Goal: Task Accomplishment & Management: Complete application form

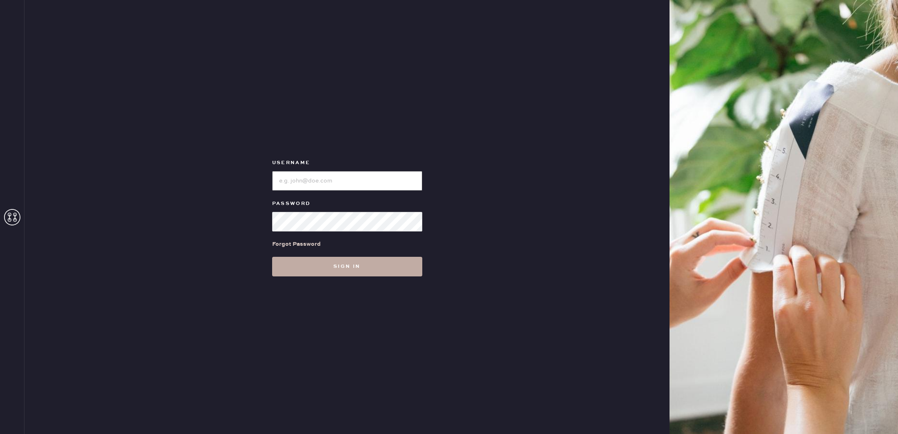
type input "reformationcherrycreek"
click at [319, 263] on button "Sign in" at bounding box center [347, 267] width 150 height 20
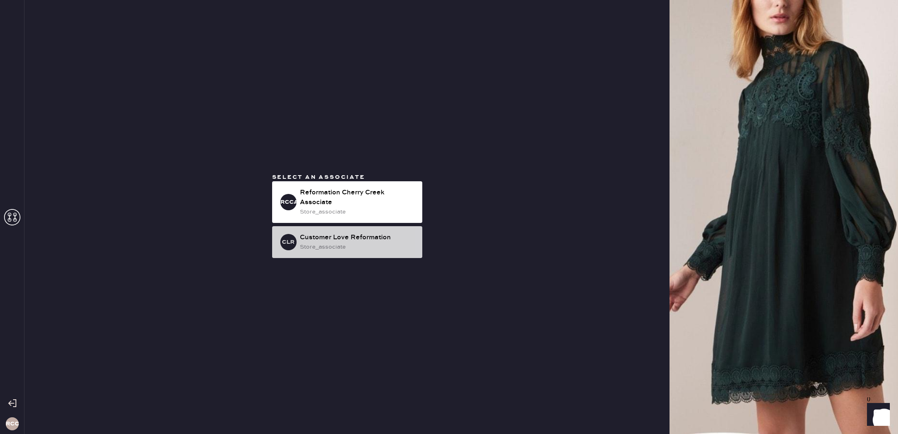
click at [370, 237] on div "Customer Love Reformation" at bounding box center [358, 238] width 116 height 10
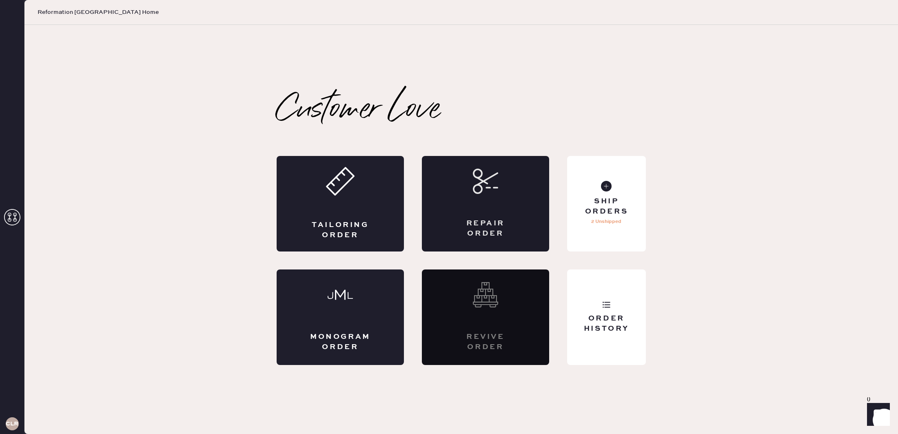
click at [494, 225] on div "Repair Order" at bounding box center [485, 228] width 62 height 20
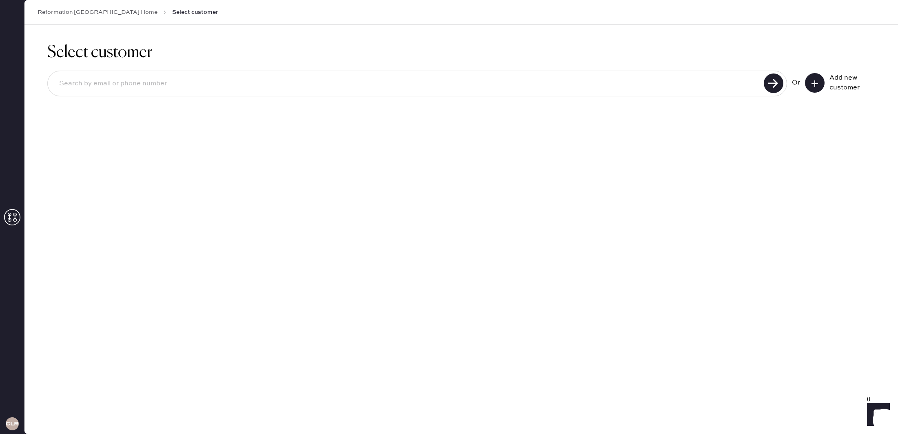
click at [287, 87] on input at bounding box center [407, 83] width 709 height 19
click at [816, 84] on icon at bounding box center [815, 84] width 8 height 8
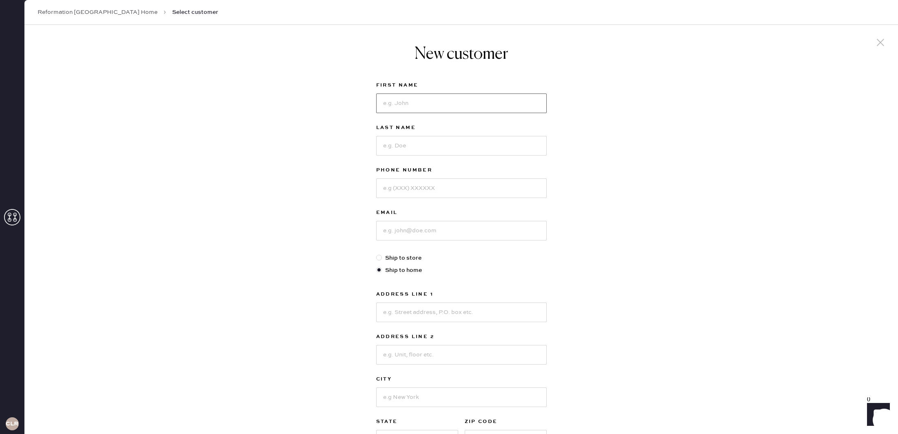
click at [421, 97] on input at bounding box center [461, 103] width 171 height 20
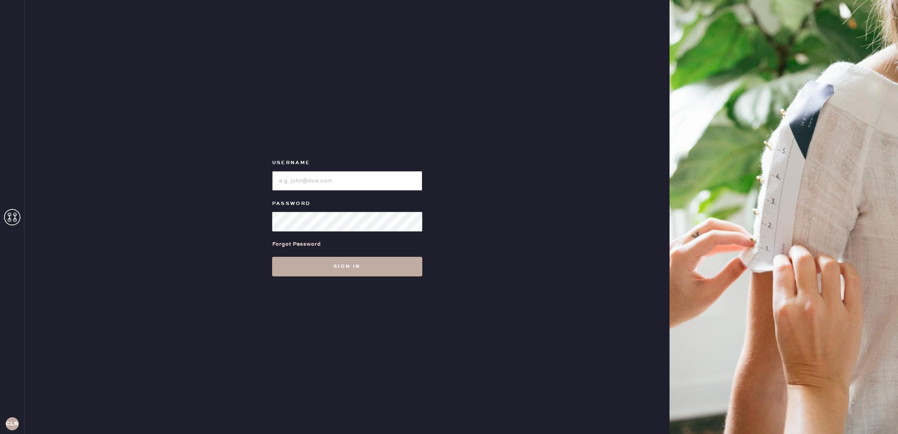
type input "reformationcherrycreek"
click at [354, 272] on button "Sign in" at bounding box center [347, 267] width 150 height 20
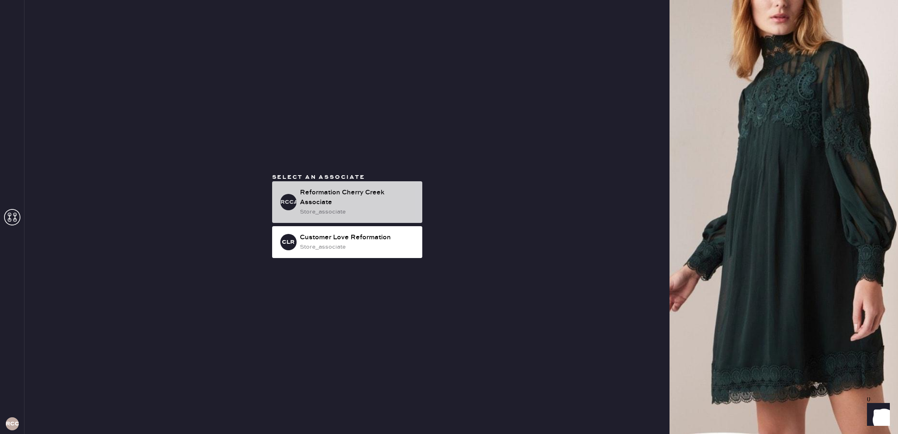
click at [354, 195] on div "Reformation Cherry Creek Associate" at bounding box center [358, 198] width 116 height 20
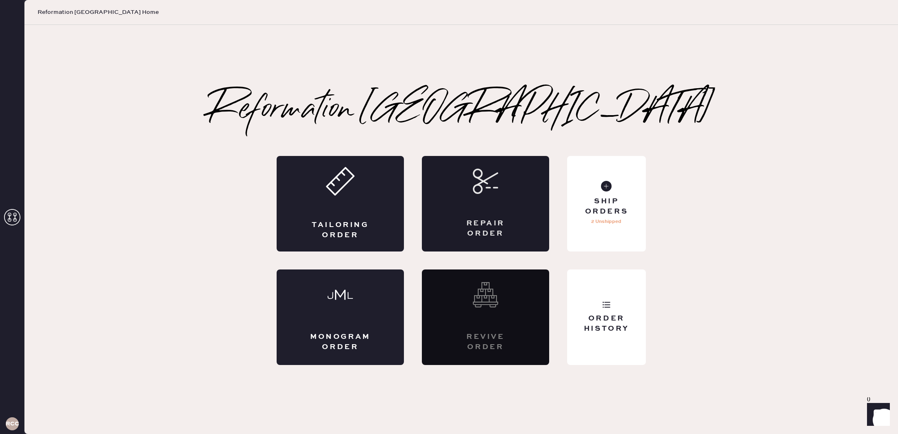
click at [490, 200] on div "Repair Order" at bounding box center [485, 203] width 127 height 95
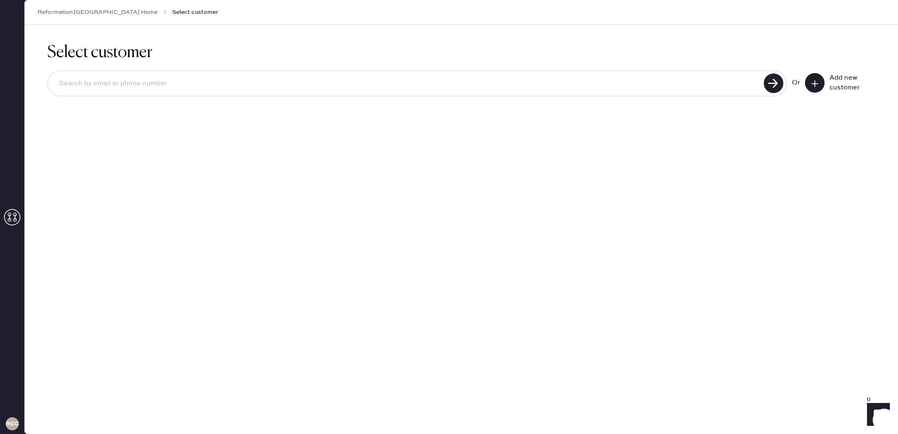
drag, startPoint x: 364, startPoint y: 91, endPoint x: 384, endPoint y: 90, distance: 20.8
click at [364, 91] on input at bounding box center [407, 83] width 709 height 19
click at [818, 81] on icon at bounding box center [815, 84] width 8 height 8
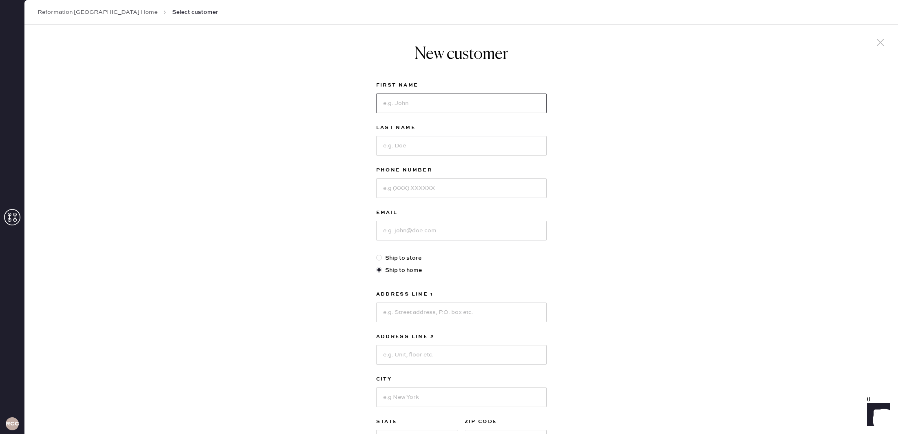
click at [463, 111] on input at bounding box center [461, 103] width 171 height 20
click at [474, 100] on input "Madeline" at bounding box center [461, 103] width 171 height 20
type input "Madeline Thomas"
click at [439, 150] on input at bounding box center [461, 146] width 171 height 20
type input "2"
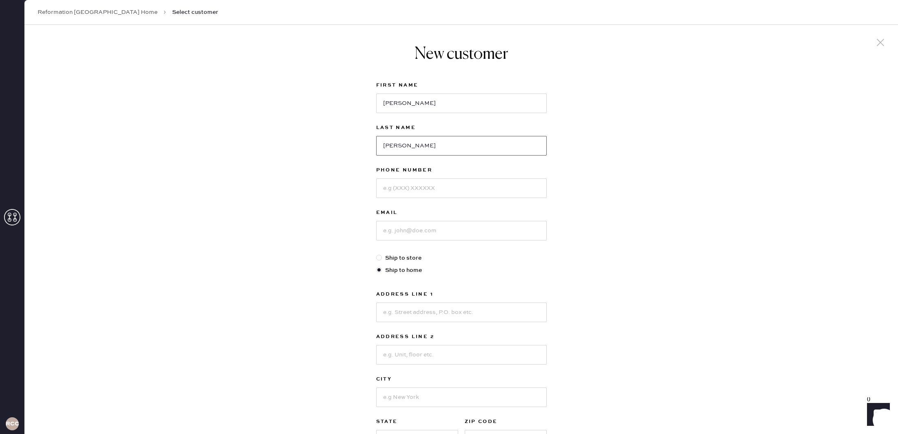
type input "Thomas"
drag, startPoint x: 489, startPoint y: 113, endPoint x: 488, endPoint y: 105, distance: 8.2
click at [489, 113] on div "First Name Madeline Thomas" at bounding box center [461, 101] width 171 height 42
click at [488, 105] on input "Madeline Thomas" at bounding box center [461, 103] width 171 height 20
type input "Madeline"
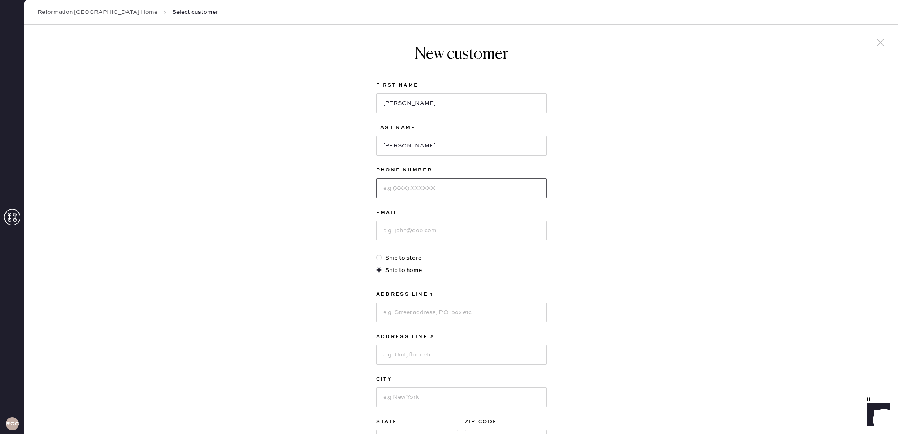
click at [452, 188] on input at bounding box center [461, 188] width 171 height 20
type input "9704122215"
click at [483, 235] on input at bounding box center [461, 231] width 171 height 20
type input "madelinethomas917@gmail.com"
click at [442, 313] on input at bounding box center [461, 312] width 171 height 20
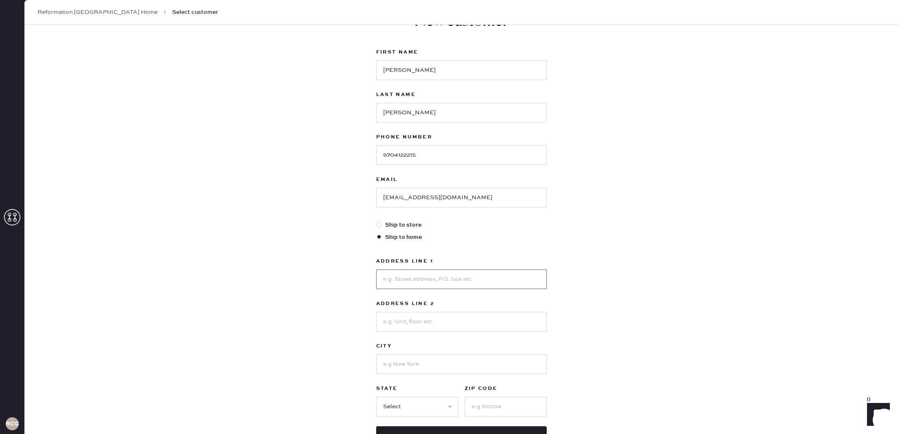
scroll to position [32, 0]
type input "2711 Vine st"
click at [463, 321] on input at bounding box center [461, 323] width 171 height 20
click at [411, 364] on input at bounding box center [461, 365] width 171 height 20
type input "Denver"
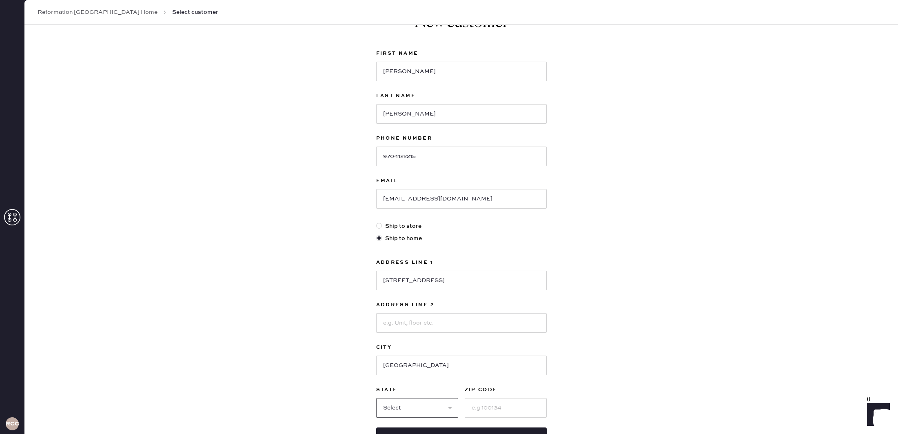
click at [406, 415] on select "Select AK AL AR AZ CA CO CT DC DE FL GA HI IA ID IL IN KS KY LA MA MD ME MI MN …" at bounding box center [417, 408] width 82 height 20
select select "CO"
click at [376, 398] on select "Select AK AL AR AZ CA CO CT DC DE FL GA HI IA ID IL IN KS KY LA MA MD ME MI MN …" at bounding box center [417, 408] width 82 height 20
click at [481, 412] on input at bounding box center [506, 408] width 82 height 20
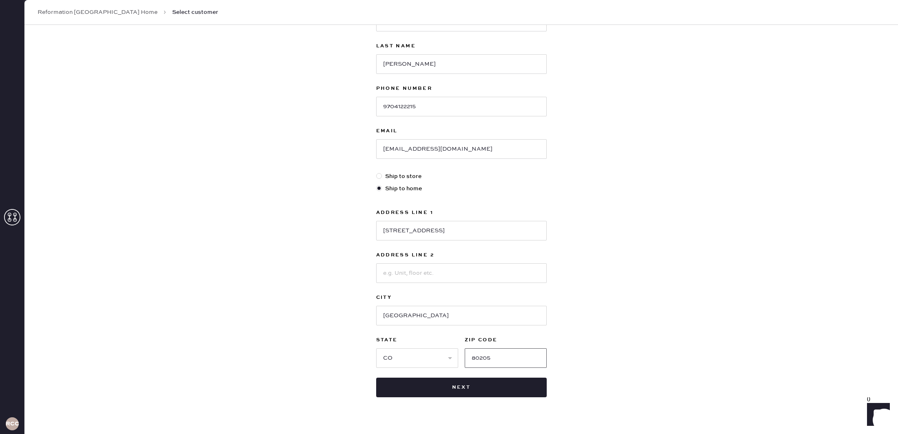
scroll to position [97, 0]
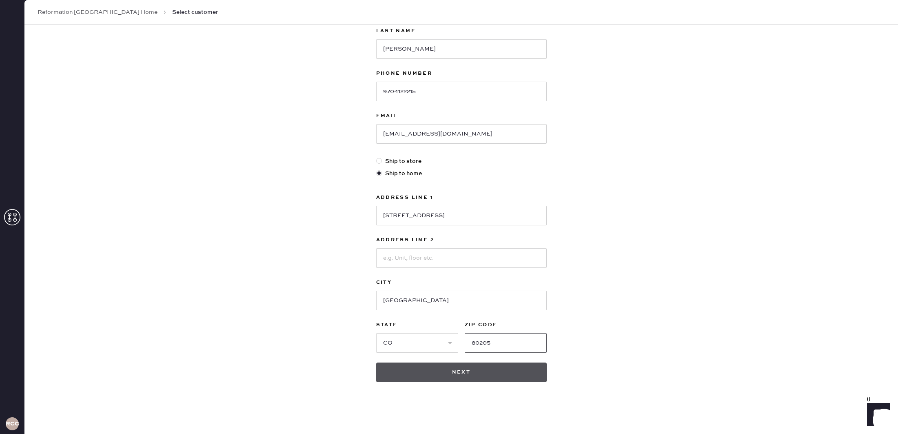
type input "80205"
click at [474, 380] on button "Next" at bounding box center [461, 372] width 171 height 20
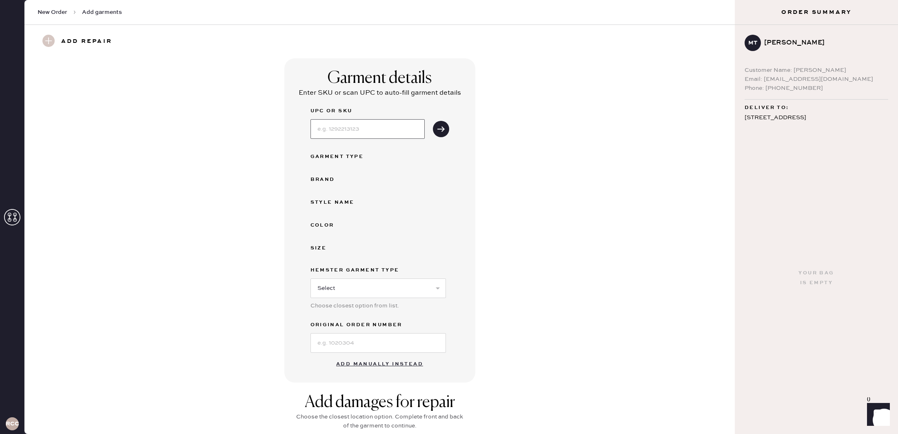
click at [346, 131] on input at bounding box center [367, 129] width 114 height 20
click at [344, 157] on div "Garment Type" at bounding box center [342, 157] width 65 height 10
click at [438, 135] on button "submit" at bounding box center [441, 129] width 16 height 16
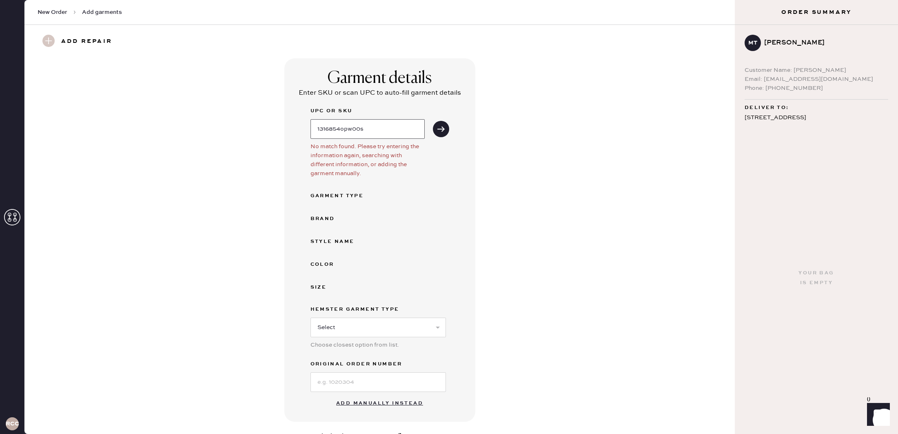
click at [392, 129] on input "1316854opw00s" at bounding box center [367, 129] width 114 height 20
type input "1316854OPW00S"
click at [443, 133] on button "submit" at bounding box center [441, 129] width 16 height 16
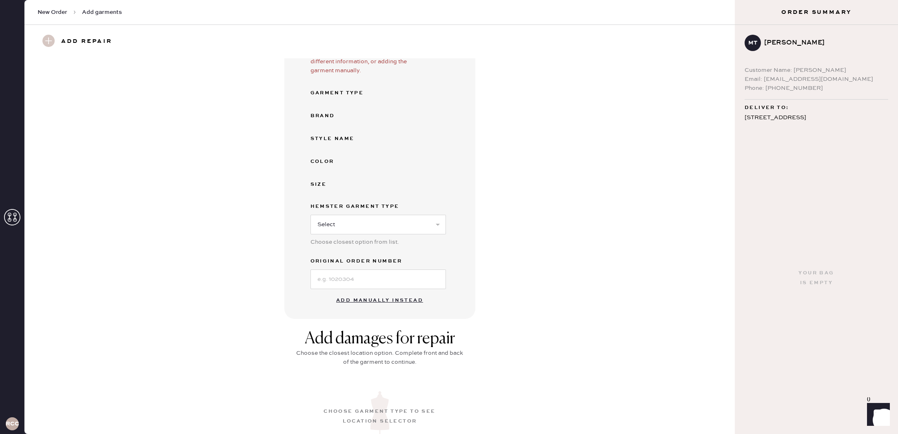
scroll to position [107, 0]
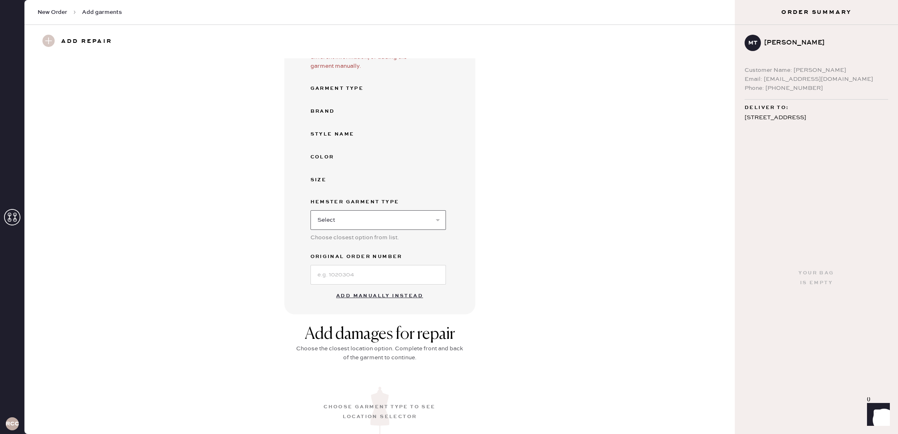
click at [344, 222] on select "Select Basic Skirt Jeans Leggings Pants Shorts Basic Sleeved Dress Basic Sleeve…" at bounding box center [377, 220] width 135 height 20
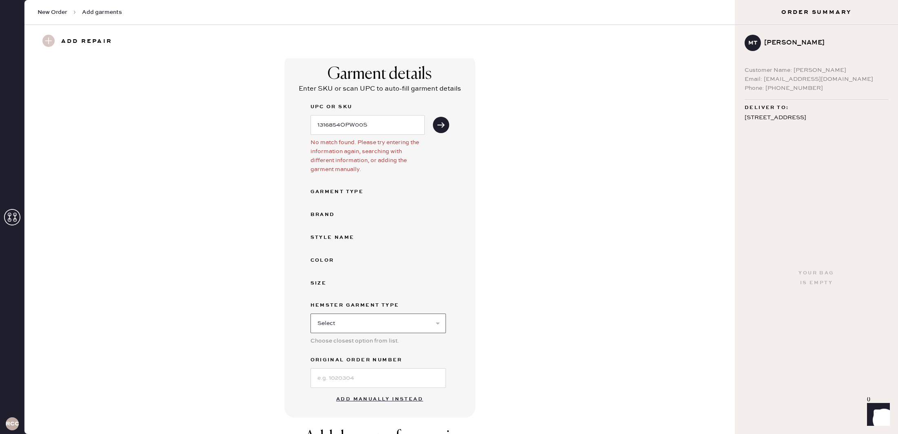
scroll to position [0, 0]
drag, startPoint x: 390, startPoint y: 129, endPoint x: 302, endPoint y: 127, distance: 88.6
click at [302, 127] on div "Garment details Enter SKU or scan UPC to auto-fill garment details UPC or SKU 1…" at bounding box center [379, 239] width 191 height 363
type input "Carlos Denim Shirt"
click at [444, 131] on icon "submit" at bounding box center [441, 129] width 8 height 8
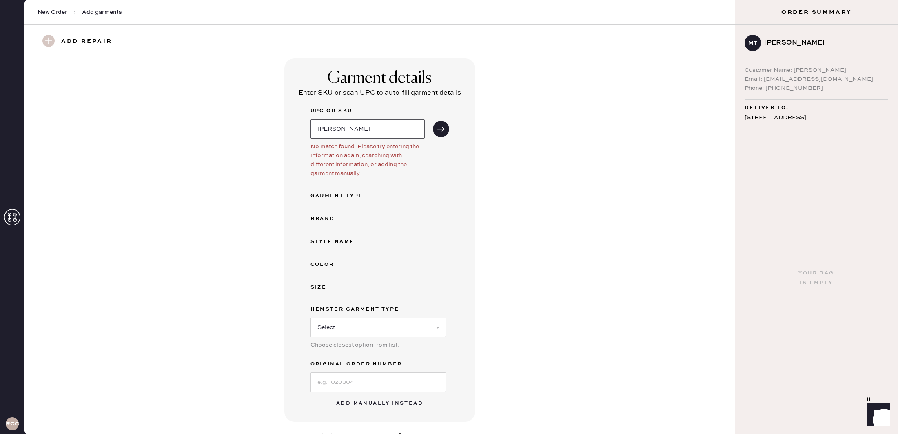
drag, startPoint x: 377, startPoint y: 131, endPoint x: 229, endPoint y: 132, distance: 147.7
click at [229, 132] on div "Garment details Enter SKU or scan UPC to auto-fill garment details UPC or SKU C…" at bounding box center [379, 239] width 681 height 363
click at [368, 328] on select "Select Basic Skirt Jeans Leggings Pants Shorts Basic Sleeved Dress Basic Sleeve…" at bounding box center [377, 325] width 135 height 20
select select "11"
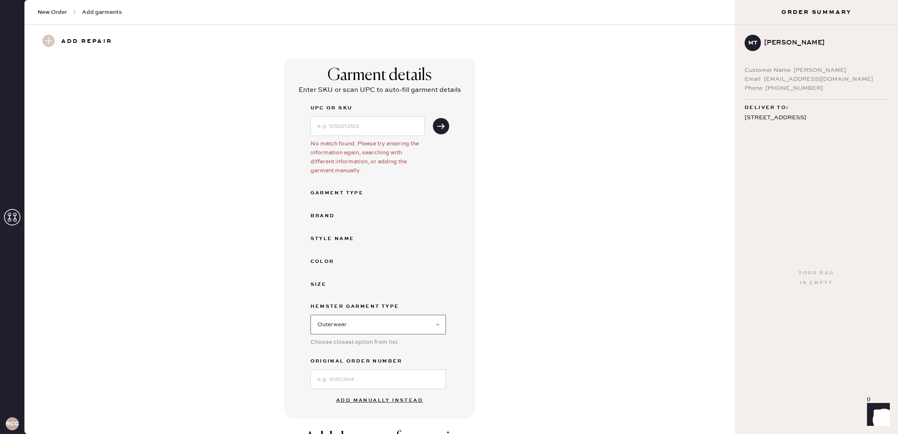
click at [310, 315] on select "Select Basic Skirt Jeans Leggings Pants Shorts Basic Sleeved Dress Basic Sleeve…" at bounding box center [377, 325] width 135 height 20
click at [352, 381] on input at bounding box center [377, 379] width 135 height 20
type input "S2925631"
click at [488, 357] on div "Garment details Enter SKU or scan UPC to auto-fill garment details UPC or SKU N…" at bounding box center [379, 236] width 681 height 363
click at [401, 400] on button "Add manually instead" at bounding box center [379, 400] width 97 height 16
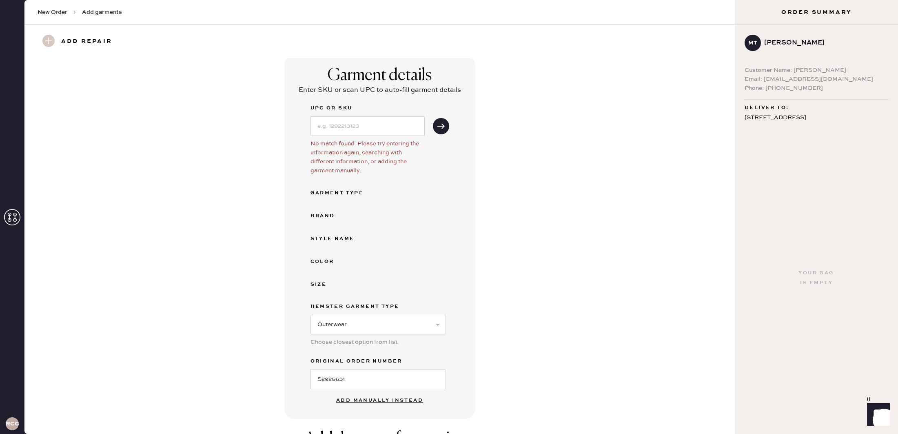
select select "11"
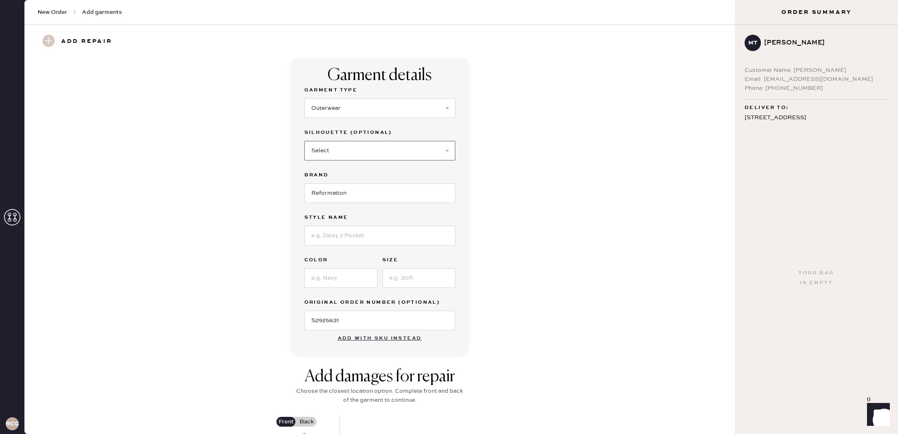
click at [387, 148] on select "Select Coat Casual Jacket Blazer Other" at bounding box center [379, 151] width 151 height 20
select select "47"
click at [304, 141] on select "Select Coat Casual Jacket Blazer Other" at bounding box center [379, 151] width 151 height 20
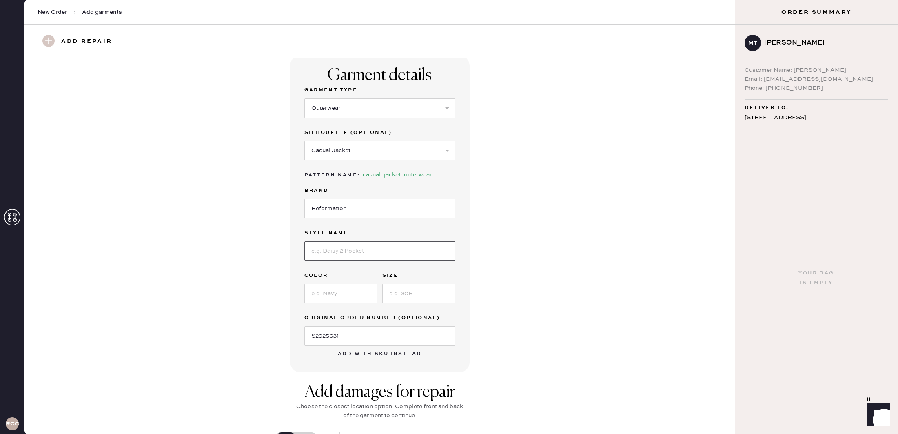
click at [339, 253] on input at bounding box center [379, 251] width 151 height 20
type input "Carlos Denim Shirt"
click at [352, 289] on input at bounding box center [340, 294] width 73 height 20
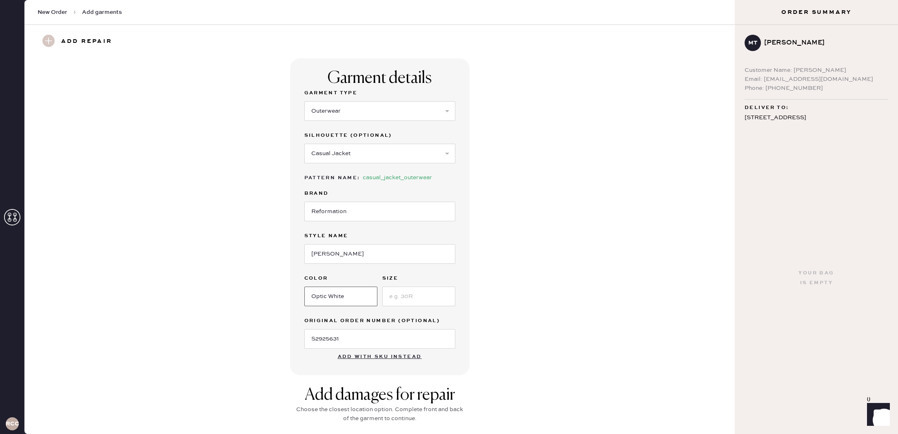
type input "Optic White"
click at [402, 298] on input at bounding box center [418, 296] width 73 height 20
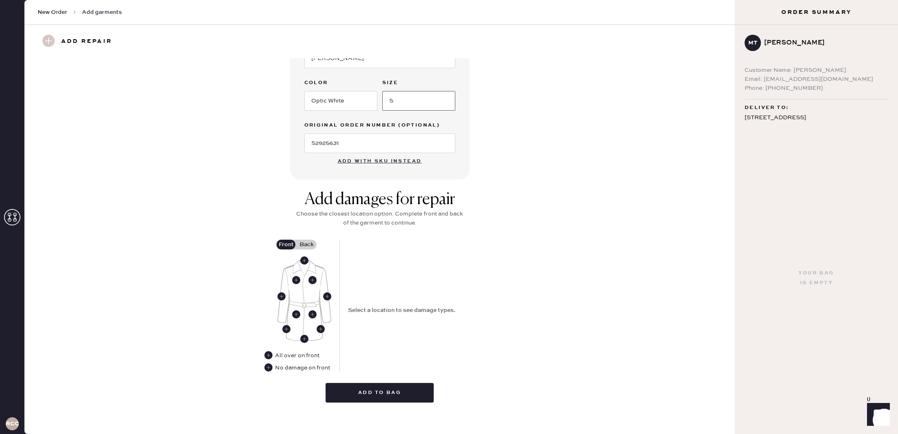
scroll to position [200, 0]
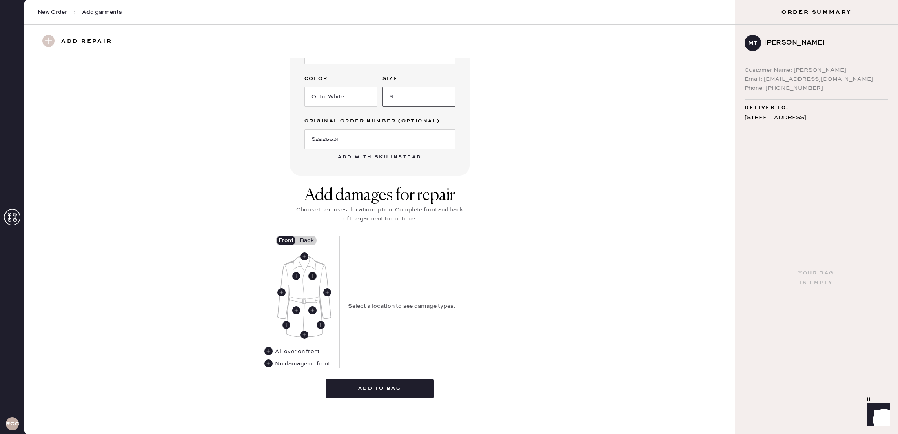
type input "S"
click at [311, 274] on use at bounding box center [312, 276] width 8 height 8
click at [391, 288] on button "Missing Button" at bounding box center [376, 288] width 57 height 10
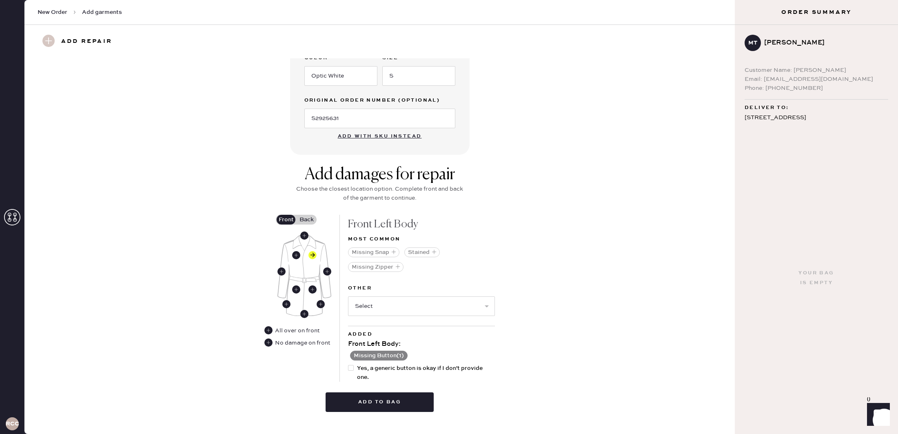
scroll to position [234, 0]
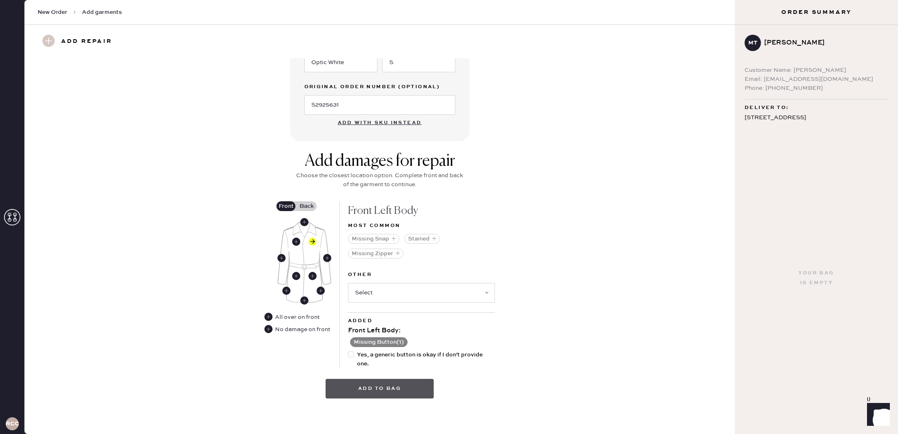
click at [414, 388] on button "Add to bag" at bounding box center [380, 389] width 108 height 20
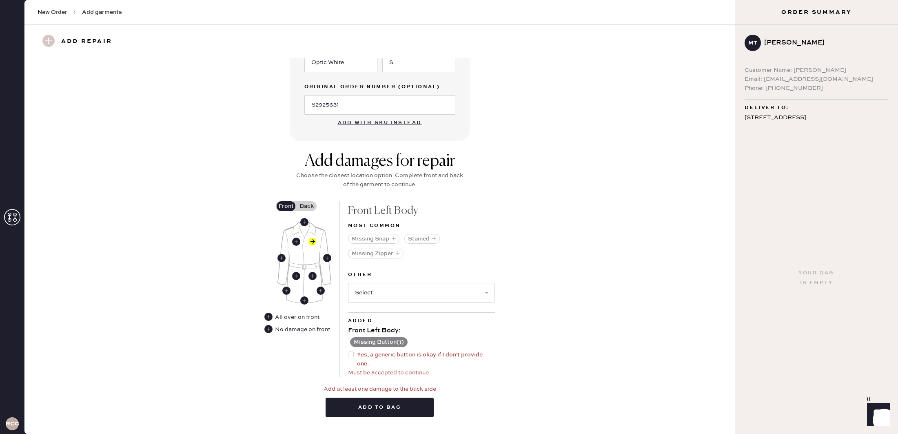
click at [304, 205] on label "Back" at bounding box center [306, 206] width 20 height 10
click at [306, 206] on input "Back" at bounding box center [306, 206] width 0 height 0
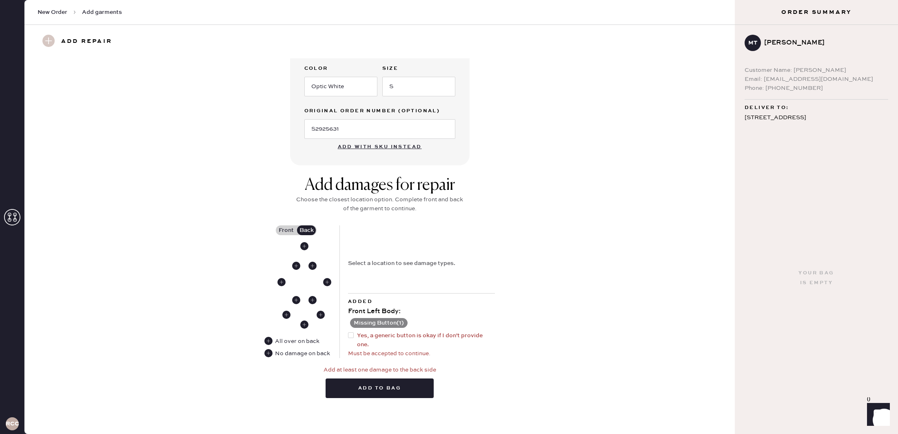
scroll to position [209, 0]
click at [313, 265] on use at bounding box center [312, 266] width 8 height 8
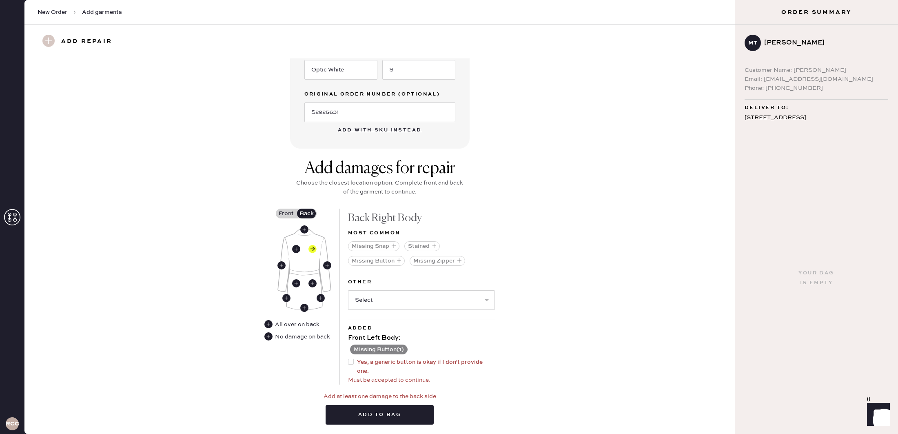
scroll to position [253, 0]
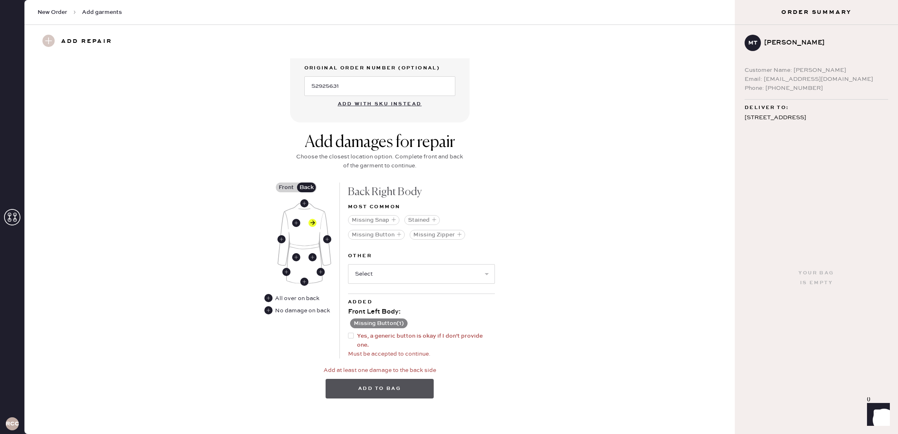
click at [422, 385] on button "Add to bag" at bounding box center [380, 389] width 108 height 20
click at [353, 333] on div at bounding box center [351, 336] width 6 height 6
click at [348, 332] on input "Yes, a generic button is okay if I don't provide one." at bounding box center [348, 331] width 0 height 0
checkbox input "true"
drag, startPoint x: 379, startPoint y: 236, endPoint x: 380, endPoint y: 250, distance: 13.9
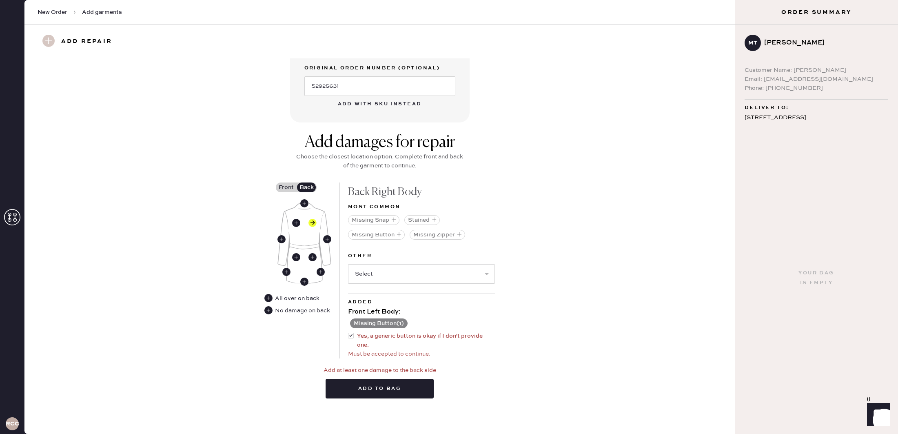
click at [379, 236] on button "Missing Button" at bounding box center [376, 235] width 57 height 10
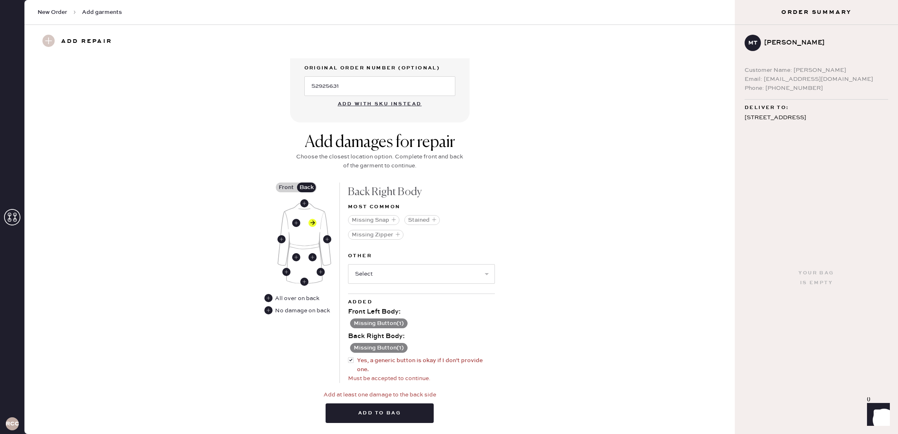
click at [385, 415] on button "Add to bag" at bounding box center [380, 413] width 108 height 20
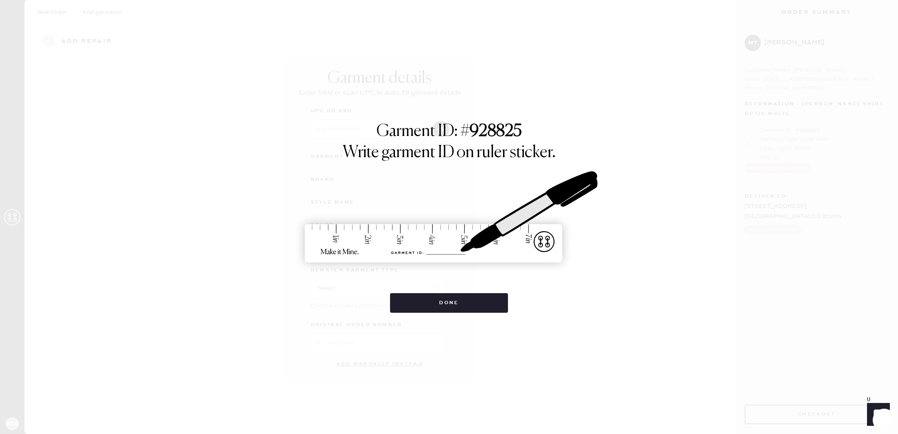
scroll to position [0, 0]
click at [466, 300] on button "Done" at bounding box center [449, 303] width 118 height 20
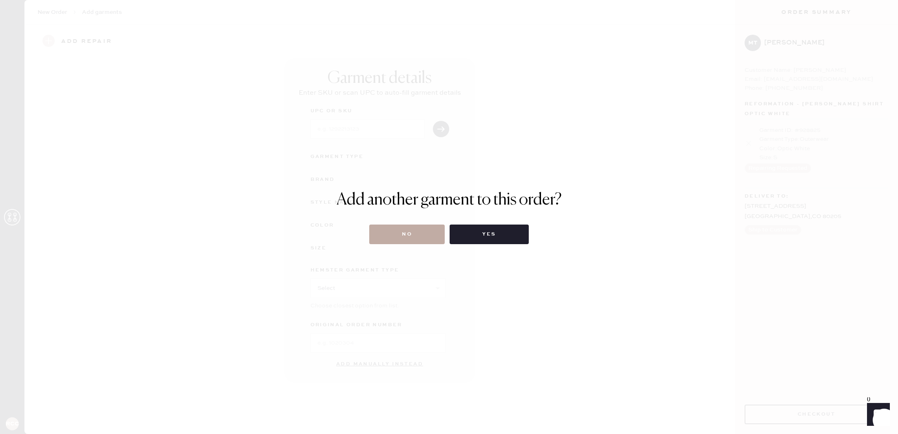
click at [427, 239] on button "No" at bounding box center [406, 234] width 75 height 20
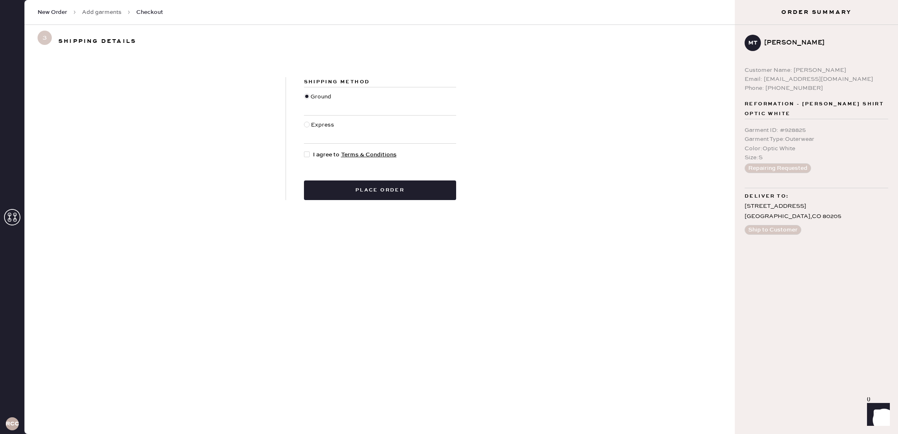
click at [309, 153] on div at bounding box center [307, 154] width 6 height 6
click at [304, 151] on input "I agree to Terms & Conditions" at bounding box center [304, 150] width 0 height 0
checkbox input "true"
click at [387, 190] on button "Place order" at bounding box center [380, 190] width 152 height 20
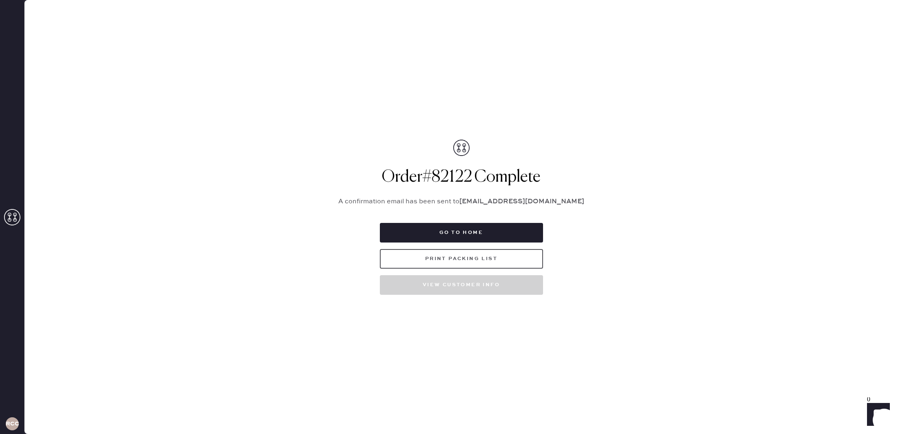
click at [514, 264] on button "Print Packing List" at bounding box center [461, 259] width 163 height 20
click at [458, 234] on button "Go to home" at bounding box center [461, 233] width 163 height 20
